Goal: Find specific page/section: Find specific page/section

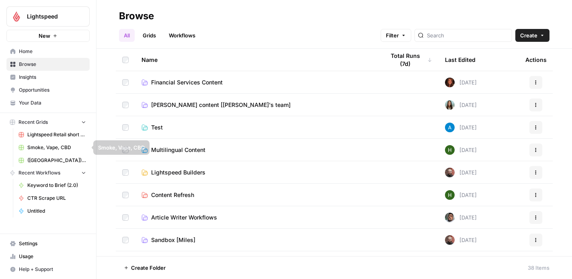
click at [54, 148] on span "Smoke, Vape, CBD" at bounding box center [56, 147] width 59 height 7
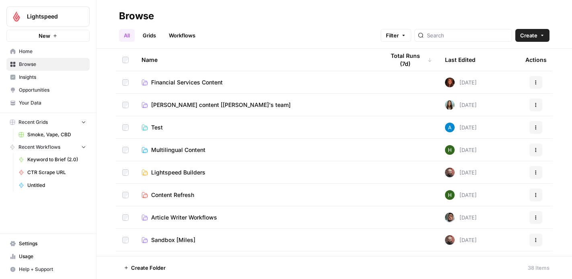
click at [84, 121] on icon "button" at bounding box center [84, 122] width 6 height 6
click at [14, 123] on icon "button" at bounding box center [12, 122] width 5 height 5
click at [14, 123] on rect "button" at bounding box center [12, 122] width 5 height 5
click at [84, 124] on icon "button" at bounding box center [84, 122] width 6 height 6
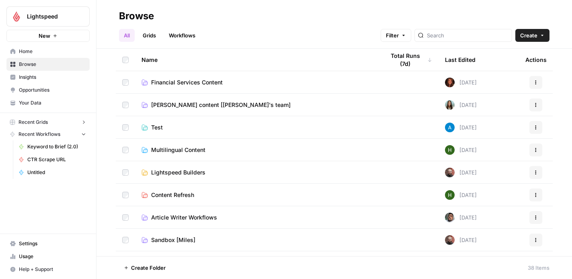
click at [84, 124] on icon "button" at bounding box center [84, 122] width 6 height 6
click at [187, 80] on span "Financial Services Content" at bounding box center [187, 82] width 72 height 8
